Goal: Information Seeking & Learning: Compare options

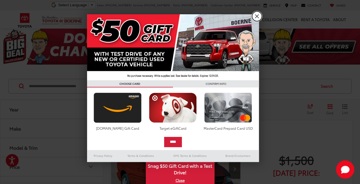
click at [257, 15] on link "X" at bounding box center [257, 16] width 10 height 10
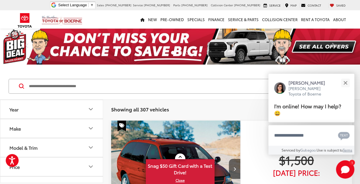
click at [88, 127] on icon "Make" at bounding box center [90, 128] width 7 height 7
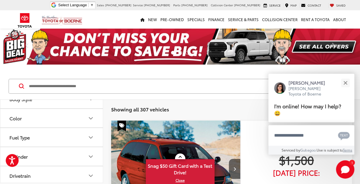
scroll to position [286, 0]
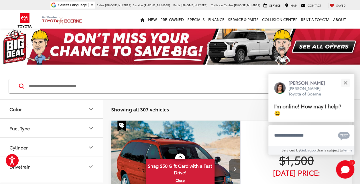
click at [52, 23] on img at bounding box center [52, 23] width 0 height 0
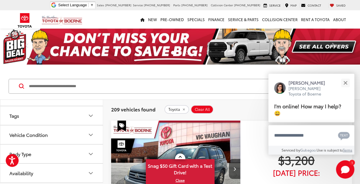
scroll to position [372, 0]
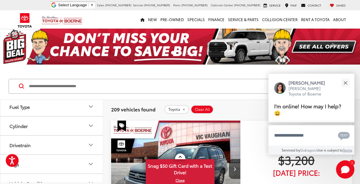
scroll to position [573, 0]
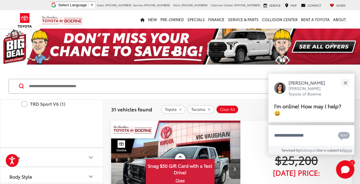
scroll to position [601, 0]
click at [26, 30] on label "TRD Off-Road (3)" at bounding box center [55, 25] width 69 height 10
click at [25, 40] on label "TRD Off-Road V6 (2)" at bounding box center [55, 35] width 69 height 10
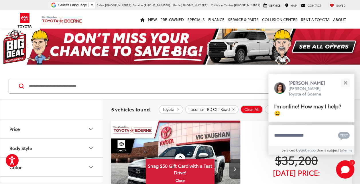
click at [25, 50] on label "Limited V6 (1)" at bounding box center [55, 45] width 69 height 10
click at [25, 60] on label "TRD Pro V6 (1)" at bounding box center [55, 55] width 69 height 10
click at [27, 13] on label "TRD Sport (1)" at bounding box center [55, 8] width 69 height 10
click at [25, 23] on label "TRD Sport V6 (1)" at bounding box center [55, 18] width 69 height 10
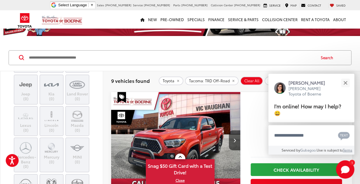
scroll to position [114, 0]
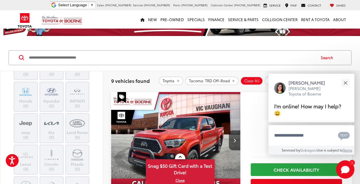
click at [323, 57] on button "Search" at bounding box center [328, 58] width 26 height 14
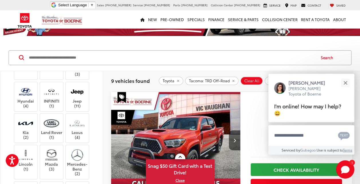
scroll to position [82, 0]
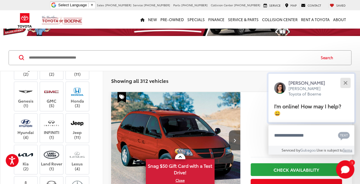
click at [345, 83] on div "Close" at bounding box center [345, 83] width 4 height 4
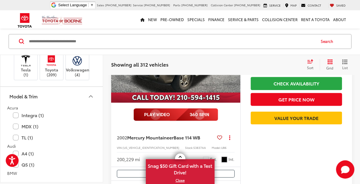
scroll to position [315, 0]
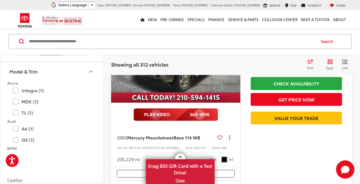
click at [56, 52] on label "Toyota (209)" at bounding box center [51, 40] width 23 height 23
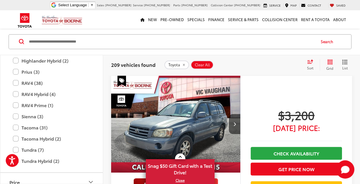
scroll to position [515, 0]
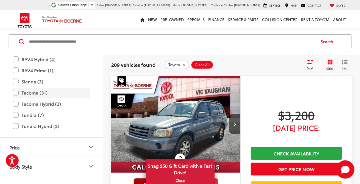
click at [18, 98] on label "Tacoma (31)" at bounding box center [51, 93] width 77 height 10
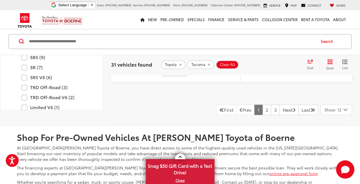
scroll to position [2564, 0]
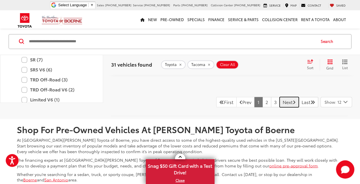
click at [288, 97] on link "Next" at bounding box center [288, 102] width 19 height 10
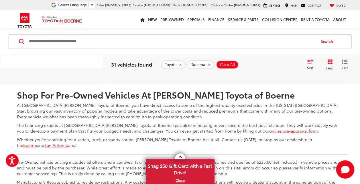
scroll to position [2536, 0]
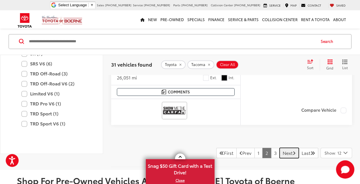
click at [283, 148] on link "Next" at bounding box center [288, 153] width 19 height 10
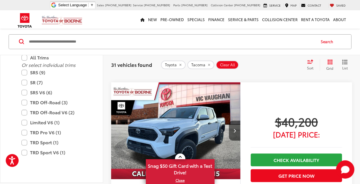
scroll to position [990, 0]
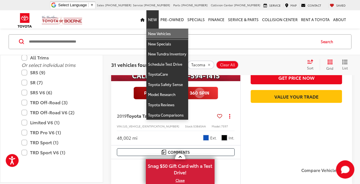
click at [156, 31] on link "New Vehicles" at bounding box center [167, 34] width 42 height 10
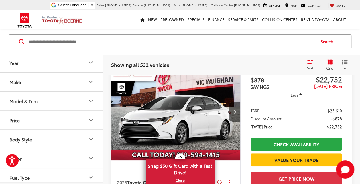
scroll to position [29, 0]
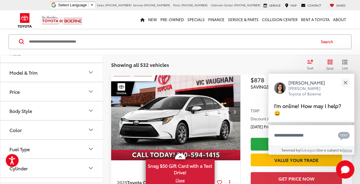
click at [90, 75] on icon "Model & Trim" at bounding box center [90, 72] width 7 height 7
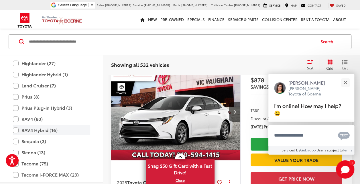
scroll to position [197, 0]
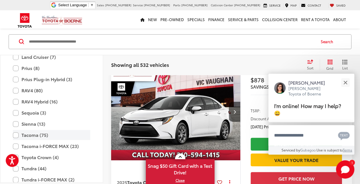
click at [36, 135] on label "Tacoma (75)" at bounding box center [51, 136] width 77 height 10
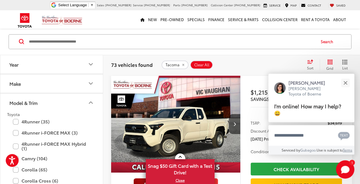
click at [89, 65] on icon "Year" at bounding box center [90, 64] width 7 height 7
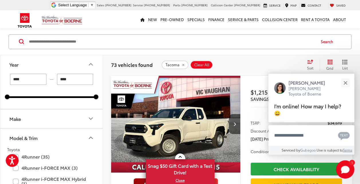
click at [89, 65] on icon "Year" at bounding box center [90, 64] width 7 height 7
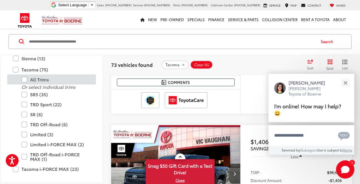
scroll to position [254, 0]
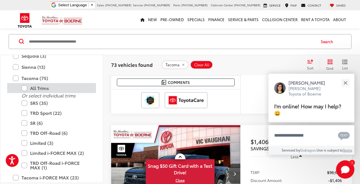
click at [27, 88] on label "All Trims" at bounding box center [55, 88] width 69 height 10
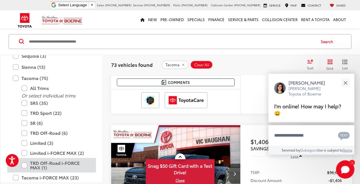
click at [26, 160] on label "TRD Off-Road i-FORCE MAX (1)" at bounding box center [55, 165] width 69 height 15
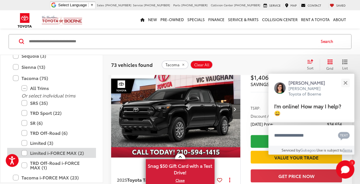
click at [27, 154] on label "Limited i-FORCE MAX (2)" at bounding box center [55, 153] width 69 height 10
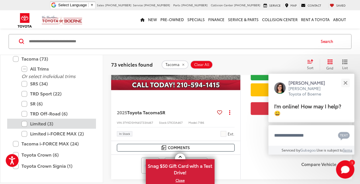
scroll to position [235, 0]
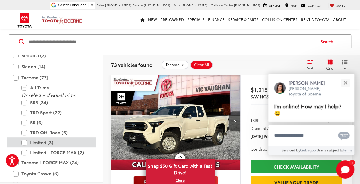
scroll to position [45, 0]
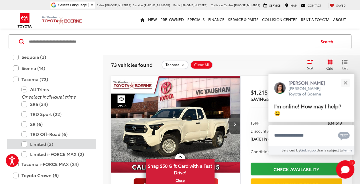
click at [24, 143] on label "Limited (3)" at bounding box center [55, 144] width 69 height 10
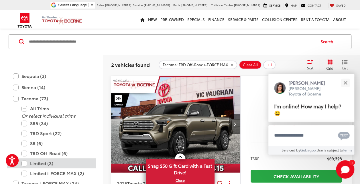
scroll to position [254, 0]
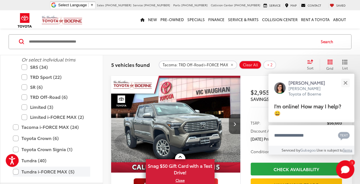
scroll to position [283, 0]
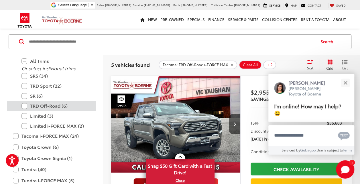
click at [25, 104] on label "TRD Off-Road (6)" at bounding box center [55, 106] width 69 height 10
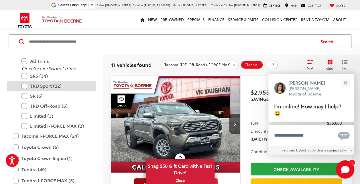
click at [26, 85] on label "TRD Sport (22)" at bounding box center [55, 86] width 69 height 10
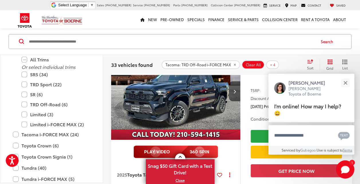
scroll to position [474, 0]
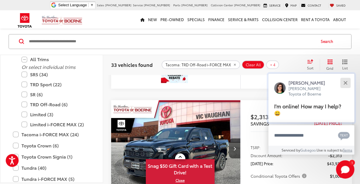
click at [346, 85] on button "Close" at bounding box center [345, 83] width 12 height 12
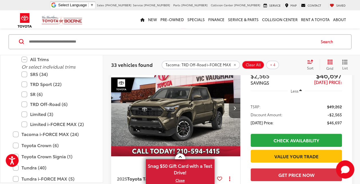
scroll to position [1190, 0]
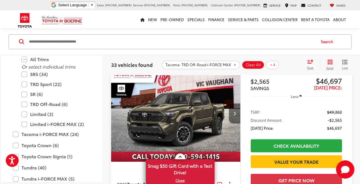
click at [235, 112] on icon "Next image" at bounding box center [234, 114] width 3 height 4
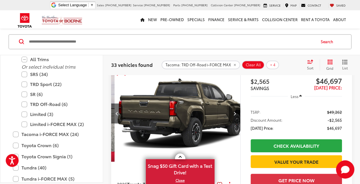
scroll to position [0, 130]
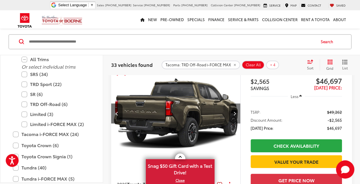
click at [235, 112] on icon "Next image" at bounding box center [234, 114] width 3 height 4
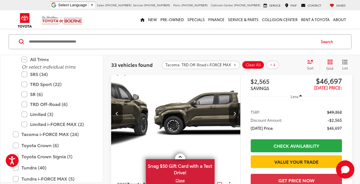
scroll to position [0, 260]
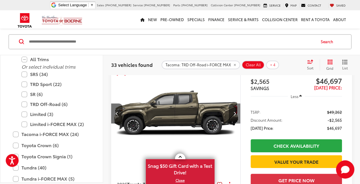
click at [235, 112] on icon "Next image" at bounding box center [234, 114] width 3 height 4
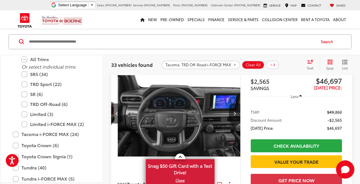
scroll to position [0, 390]
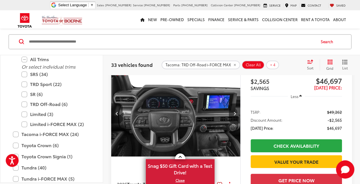
click at [235, 112] on icon "Next image" at bounding box center [234, 114] width 3 height 4
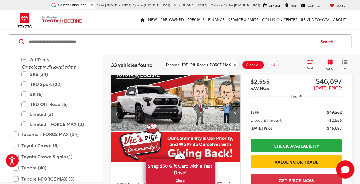
click at [235, 112] on icon "Next image" at bounding box center [234, 114] width 3 height 4
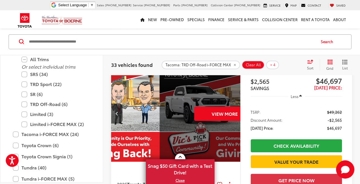
scroll to position [0, 649]
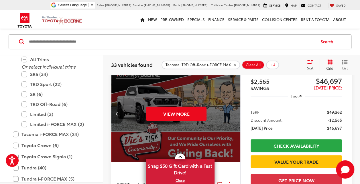
click at [235, 112] on div "View More" at bounding box center [176, 113] width 130 height 97
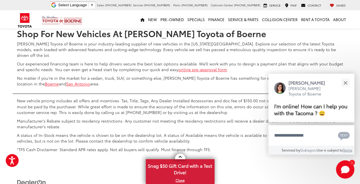
scroll to position [2680, 0]
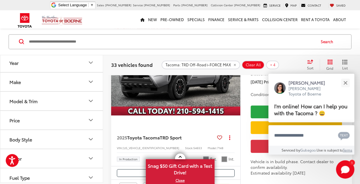
scroll to position [45, 0]
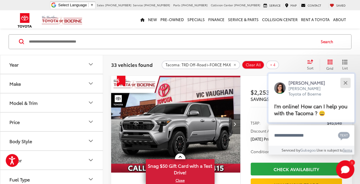
click at [347, 81] on button "Close" at bounding box center [345, 83] width 12 height 12
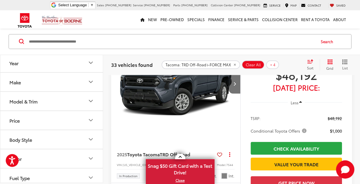
scroll to position [503, 0]
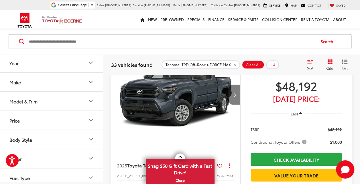
click at [236, 105] on button "Next image" at bounding box center [234, 95] width 11 height 20
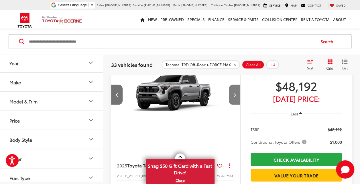
scroll to position [0, 130]
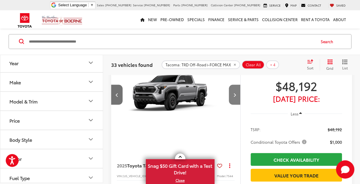
click at [236, 105] on button "Next image" at bounding box center [234, 95] width 11 height 20
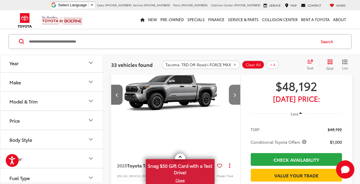
click at [236, 105] on button "Next image" at bounding box center [234, 95] width 11 height 20
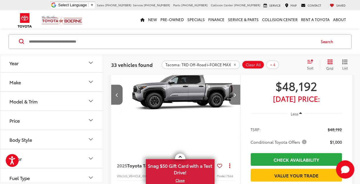
scroll to position [0, 390]
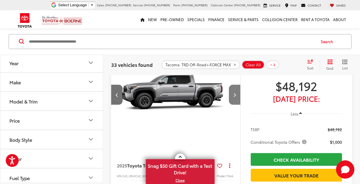
click at [236, 105] on button "Next image" at bounding box center [234, 95] width 11 height 20
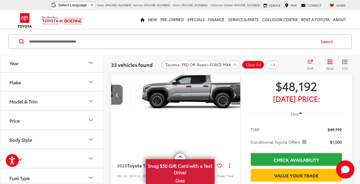
scroll to position [0, 520]
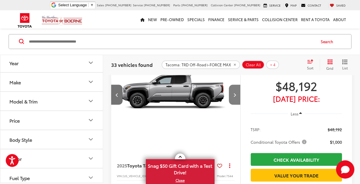
click at [236, 105] on button "Next image" at bounding box center [234, 95] width 11 height 20
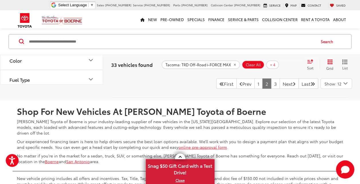
scroll to position [2679, 0]
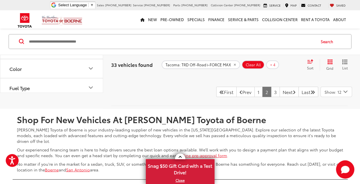
scroll to position [0, 390]
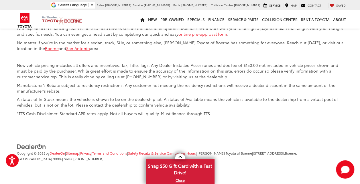
scroll to position [2908, 0]
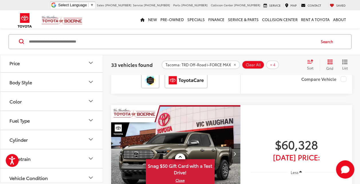
scroll to position [1763, 0]
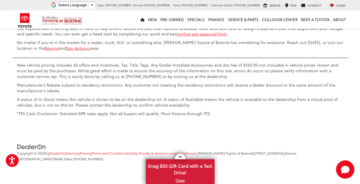
scroll to position [2221, 0]
